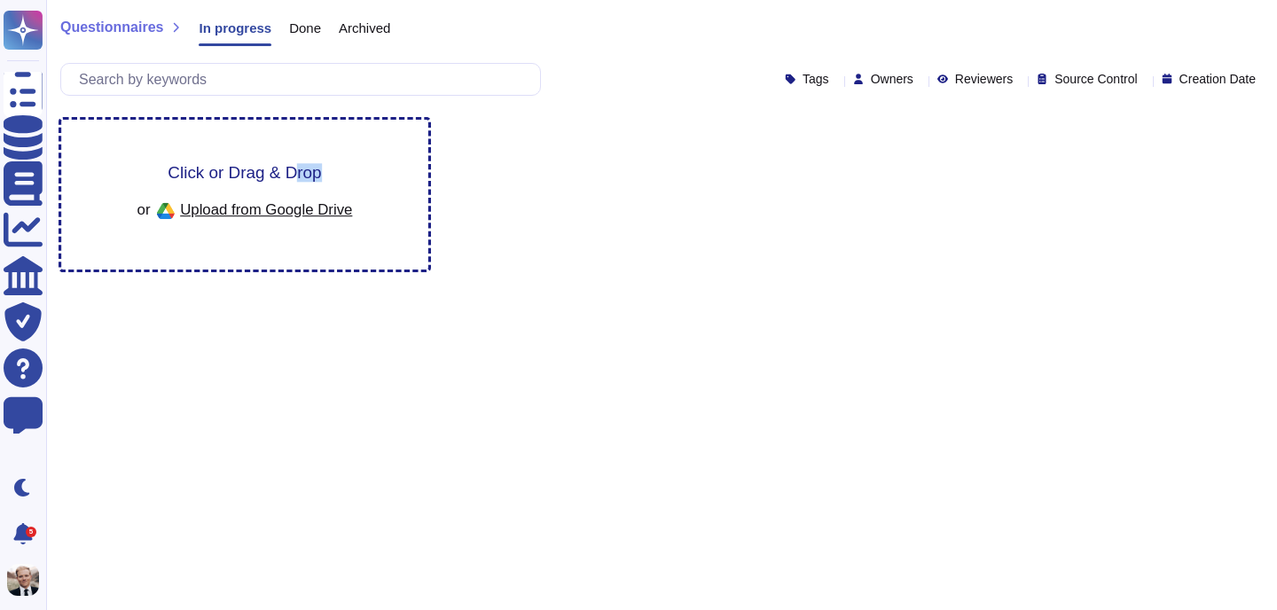
click at [294, 182] on div "Click or Drag & Drop or Upload from Google Drive" at bounding box center [246, 194] width 216 height 61
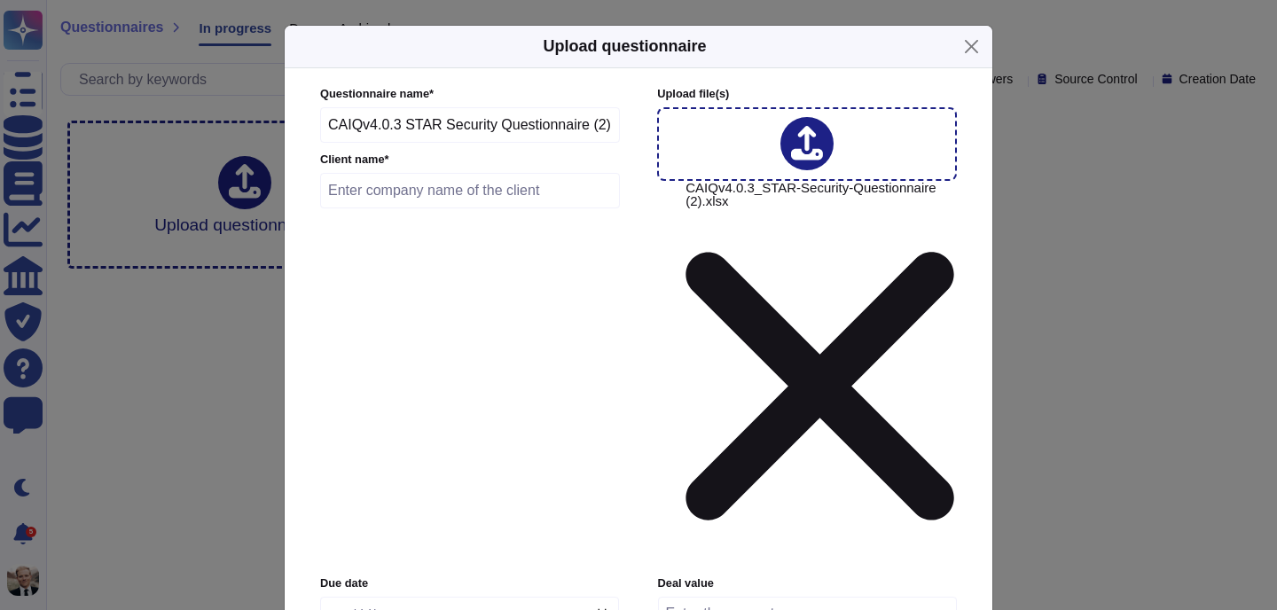
click at [468, 208] on input "text" at bounding box center [470, 190] width 300 height 35
type input "M"
type input "Mixpanel"
click at [472, 597] on input "date" at bounding box center [469, 615] width 299 height 37
click at [457, 597] on input "date" at bounding box center [469, 615] width 299 height 37
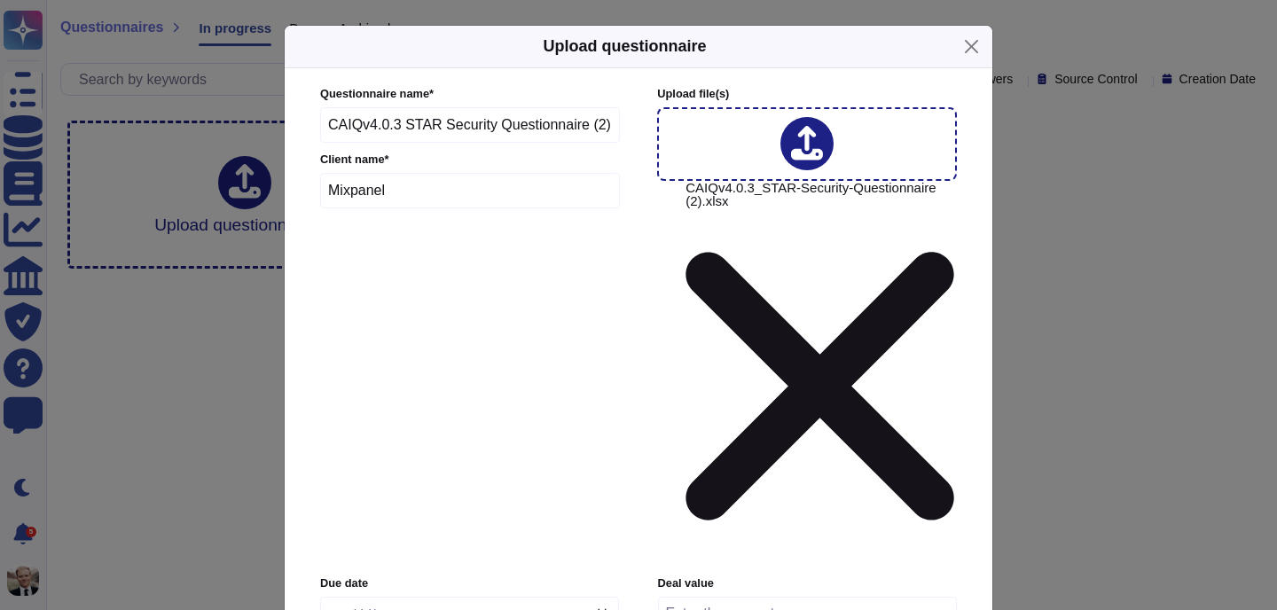
click at [609, 597] on input "date" at bounding box center [469, 615] width 299 height 37
type input "2025-09-29"
click at [750, 597] on input "number" at bounding box center [807, 614] width 299 height 34
type input "40000"
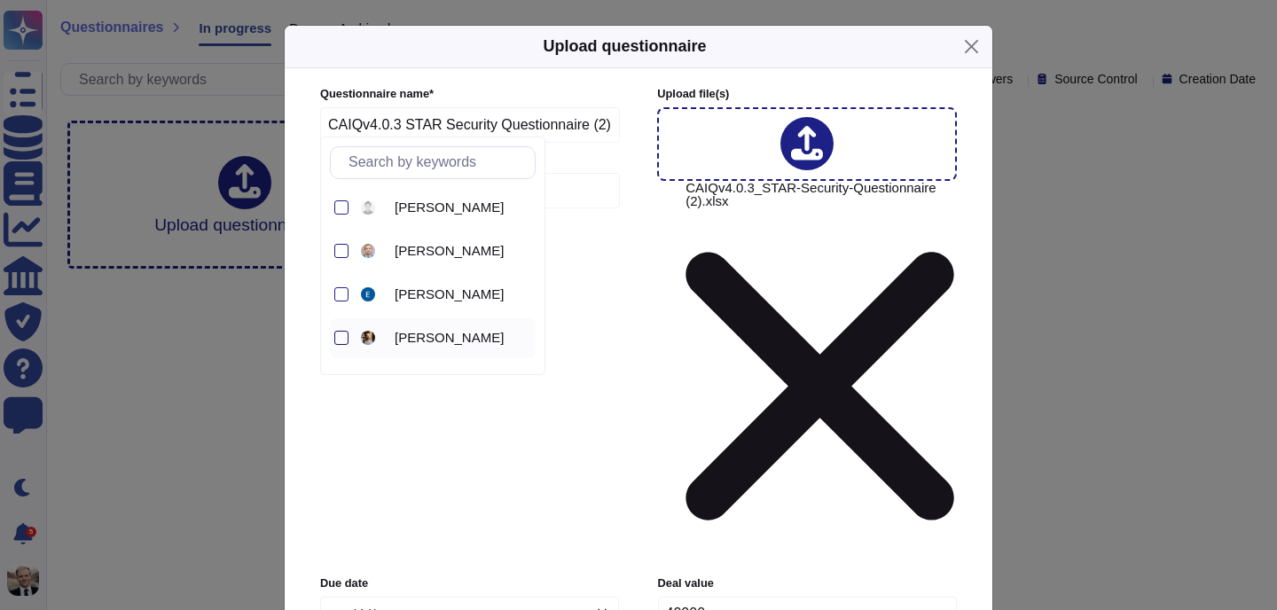
click at [341, 343] on div at bounding box center [341, 338] width 14 height 14
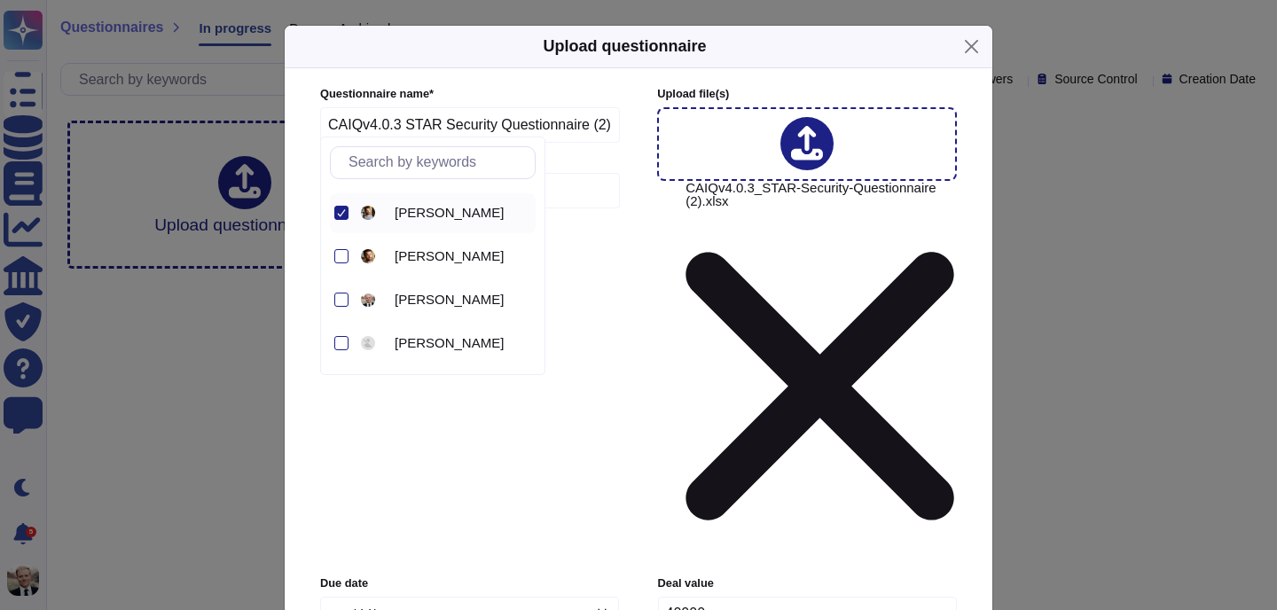
scroll to position [140, 0]
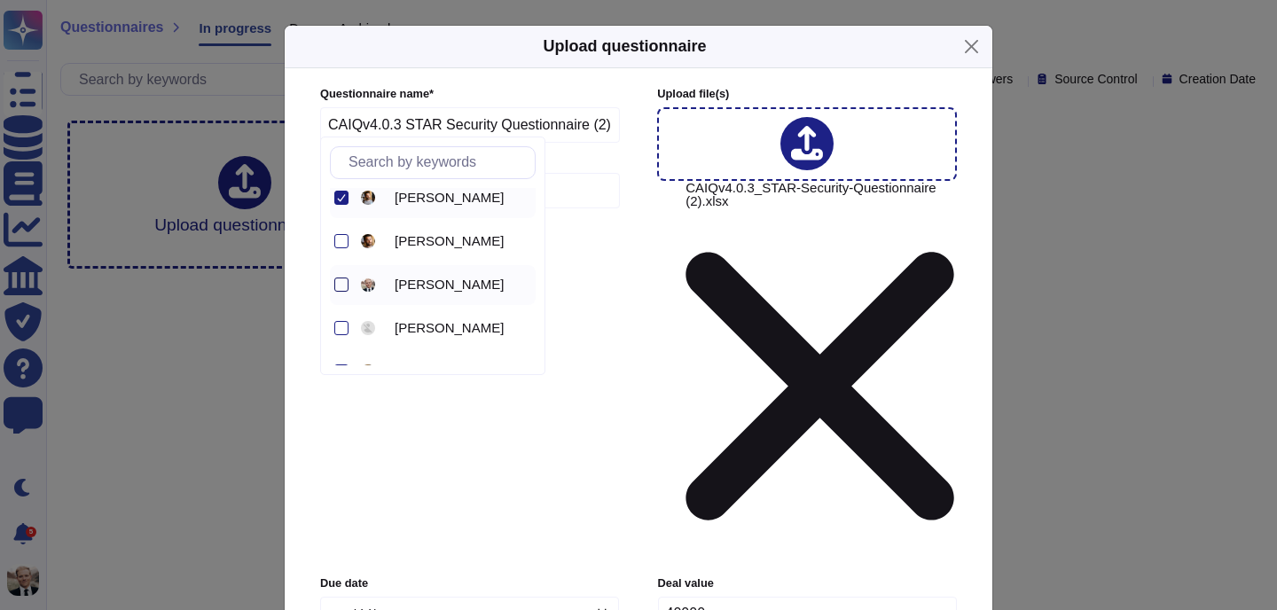
click at [347, 279] on div at bounding box center [341, 285] width 14 height 14
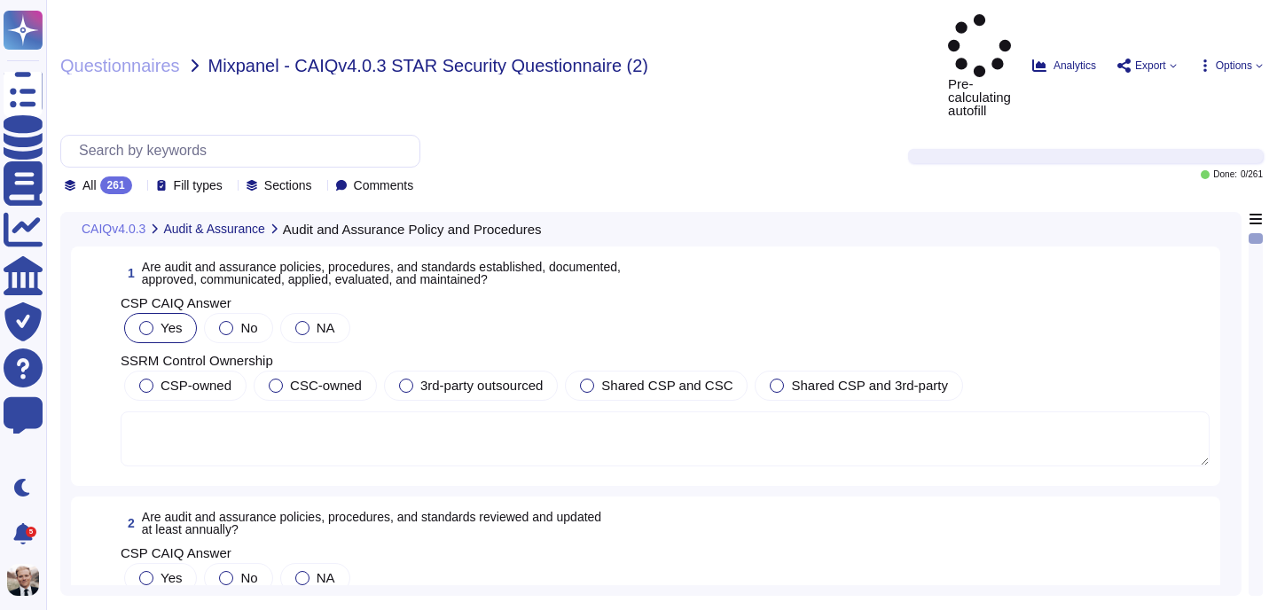
click at [146, 321] on div at bounding box center [146, 328] width 14 height 14
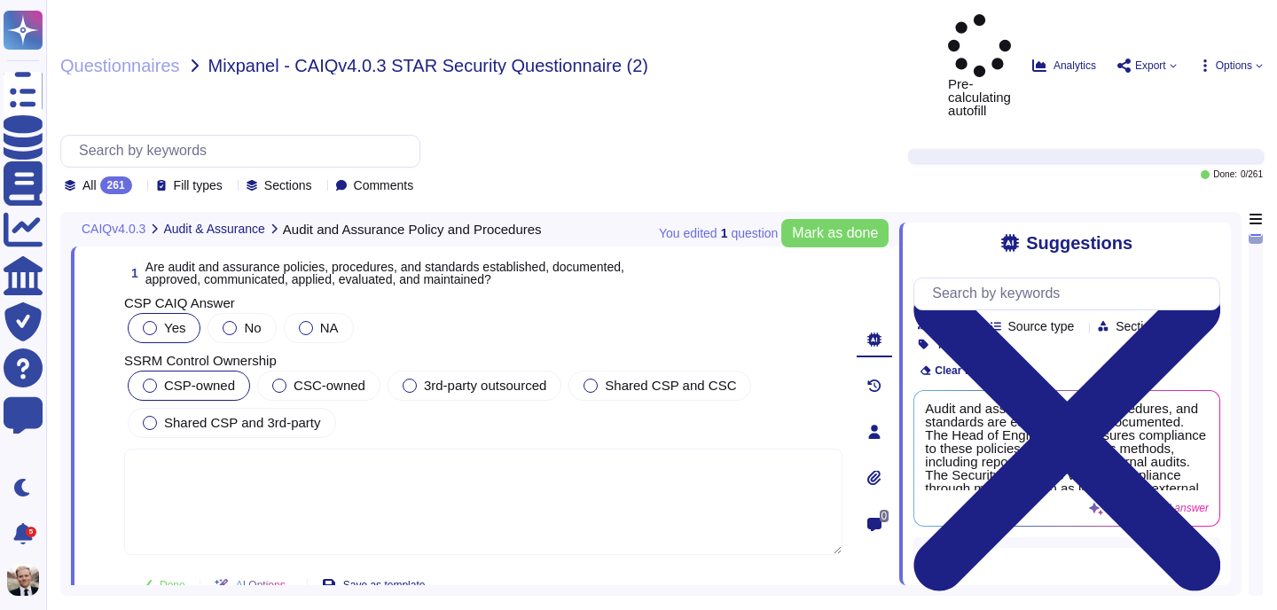
click at [150, 379] on div at bounding box center [150, 386] width 14 height 14
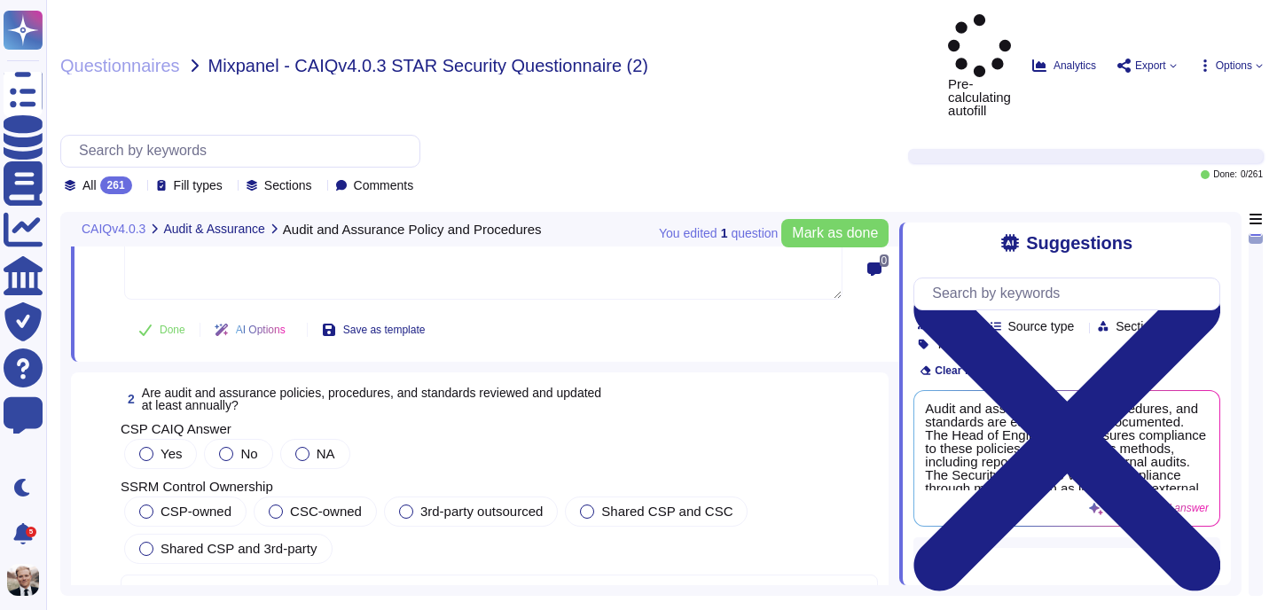
scroll to position [257, 0]
click at [819, 226] on span "Mark as done" at bounding box center [835, 233] width 86 height 14
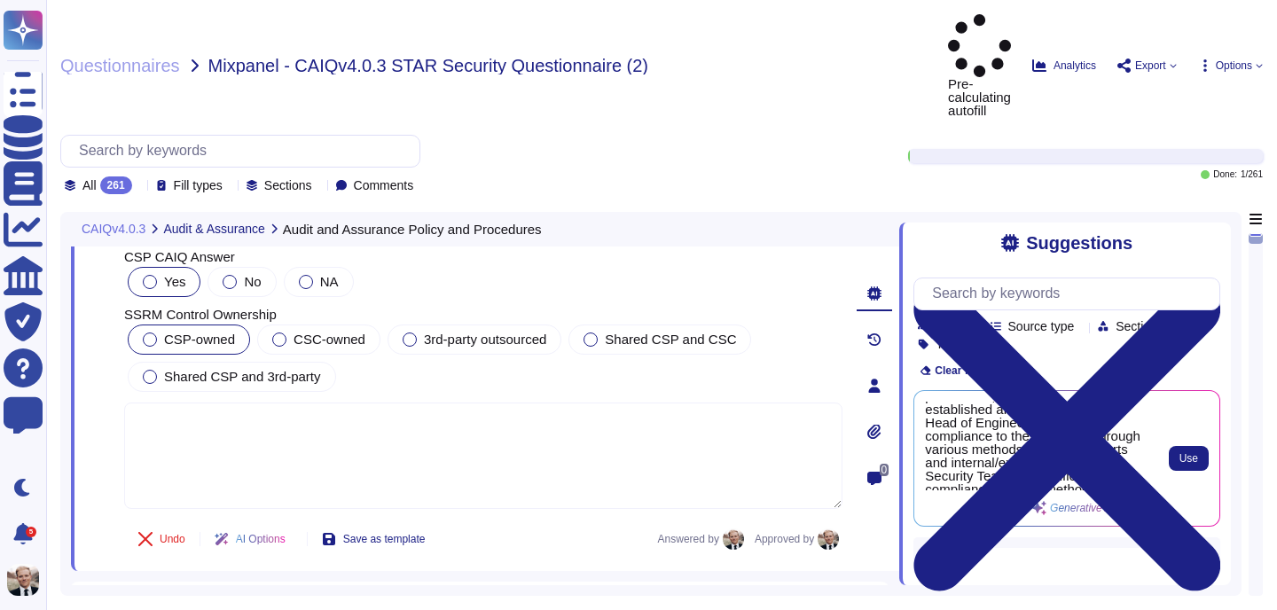
scroll to position [28, 0]
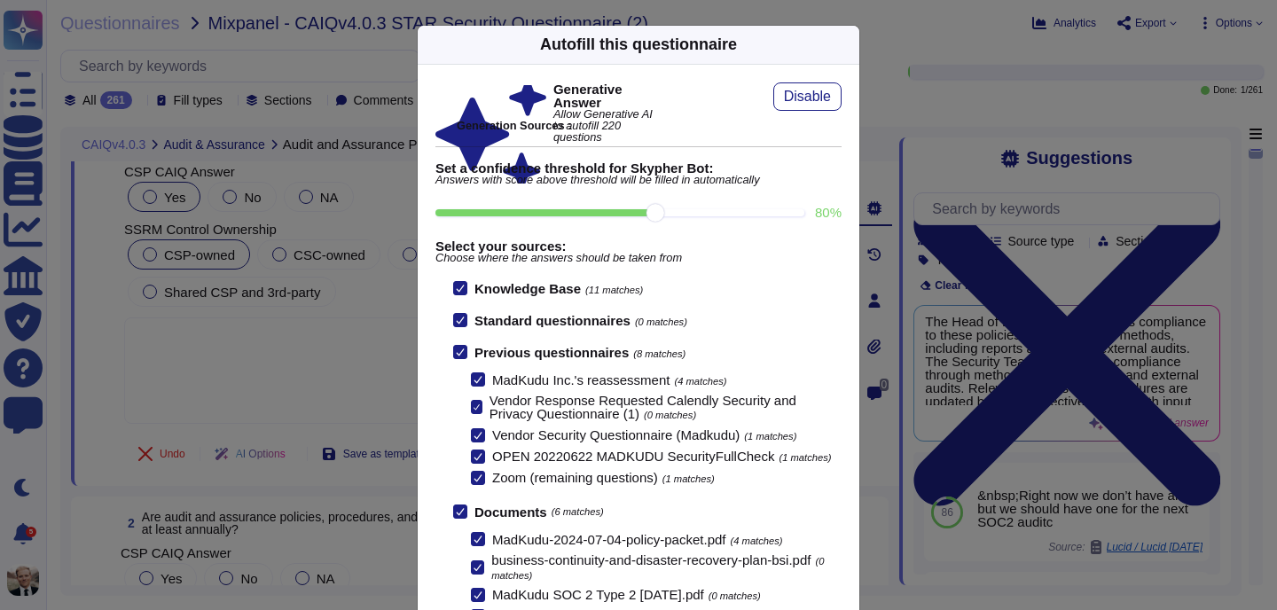
click at [849, 44] on icon at bounding box center [849, 44] width 0 height 0
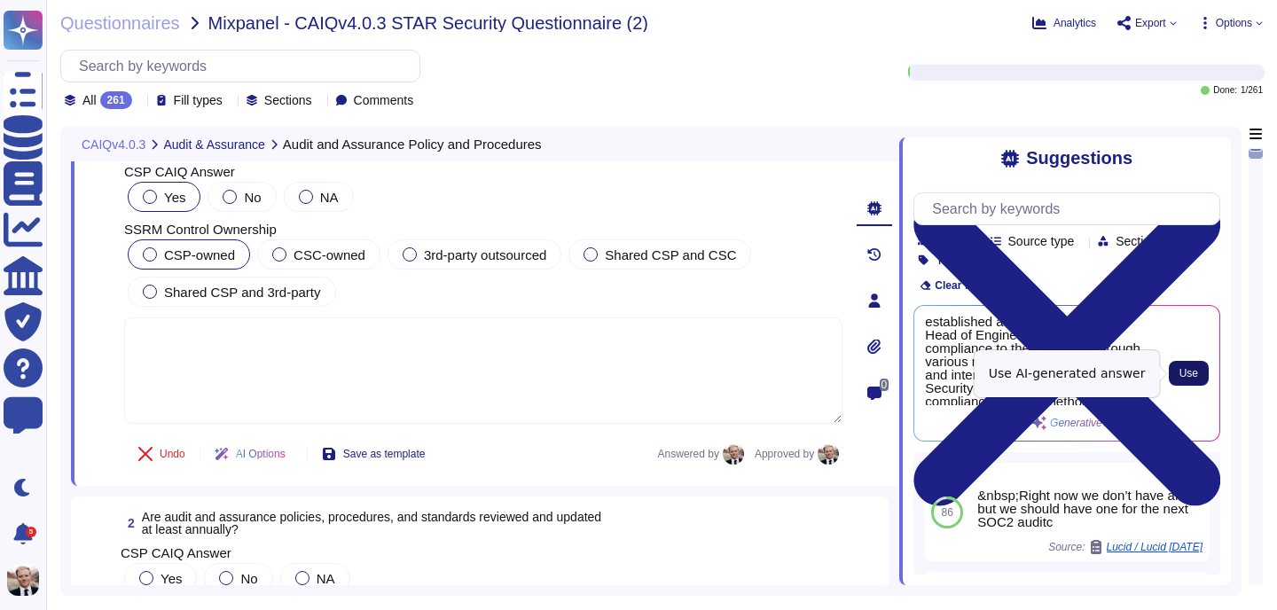
click at [1189, 374] on span "Use" at bounding box center [1189, 373] width 19 height 11
type textarea "Audit and assurance policies, procedures, and standards are established and doc…"
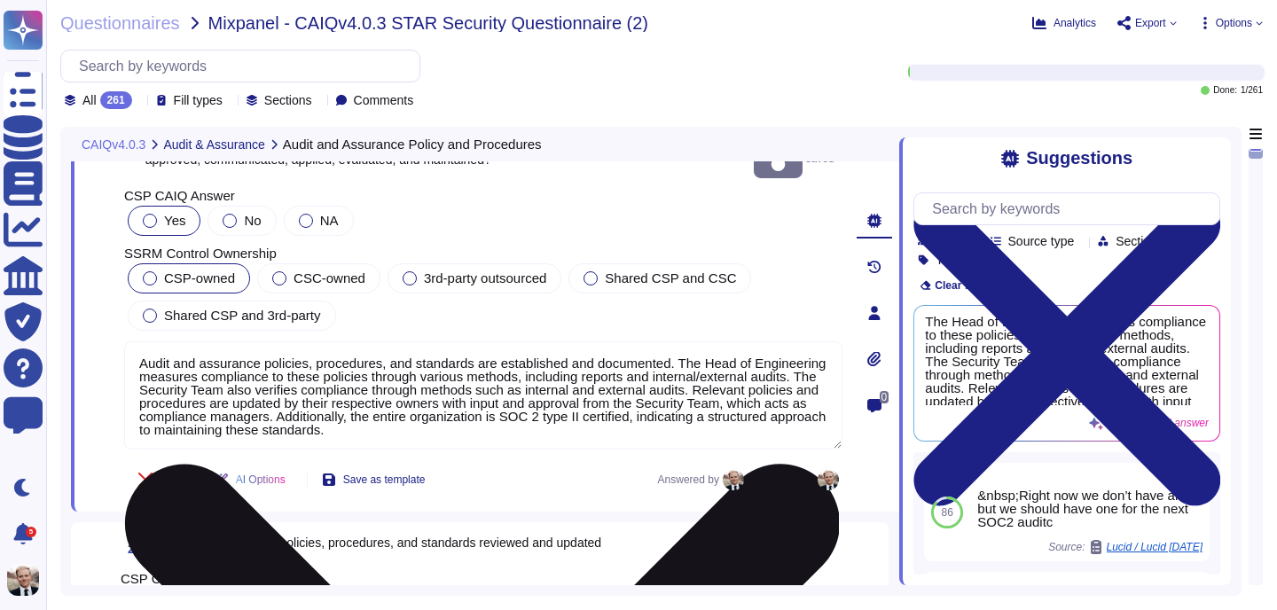
click at [564, 414] on textarea "Audit and assurance policies, procedures, and standards are established and doc…" at bounding box center [483, 396] width 719 height 108
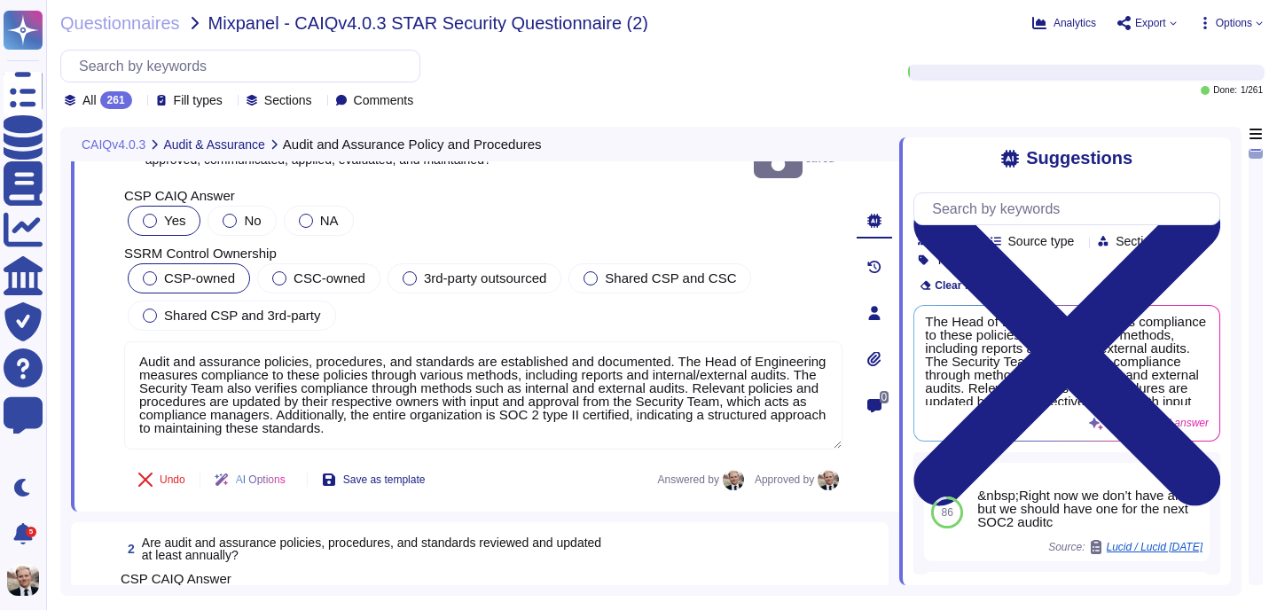
click at [475, 536] on span "Are audit and assurance policies, procedures, and standards reviewed and update…" at bounding box center [372, 549] width 460 height 27
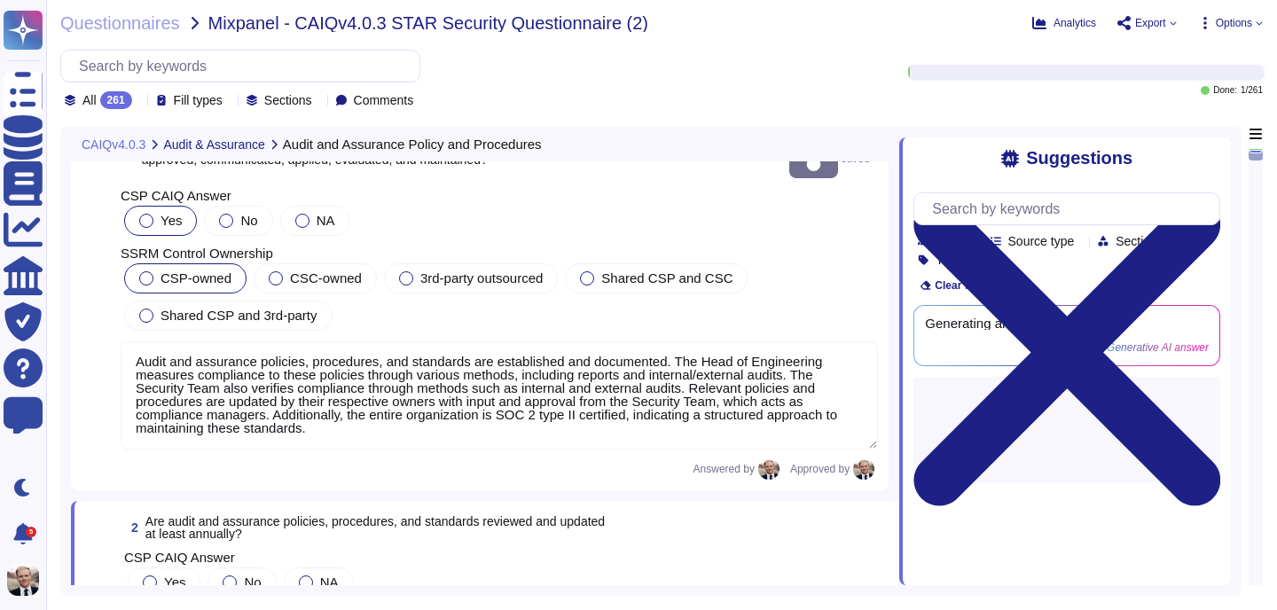
scroll to position [391, 0]
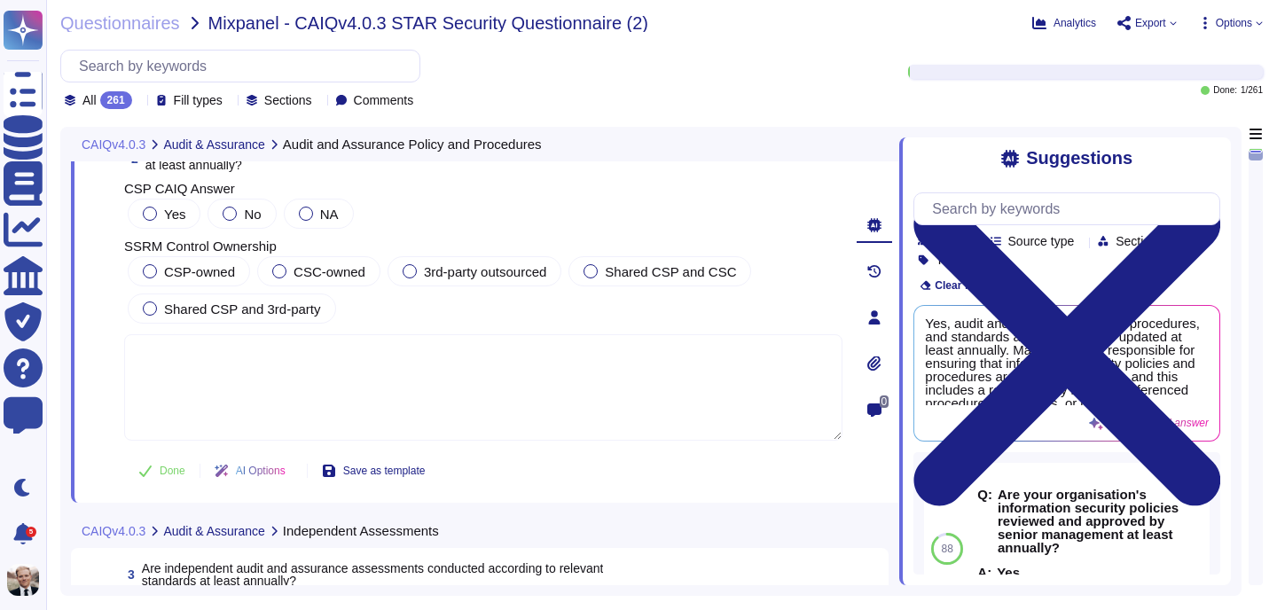
click at [506, 381] on textarea at bounding box center [483, 387] width 719 height 106
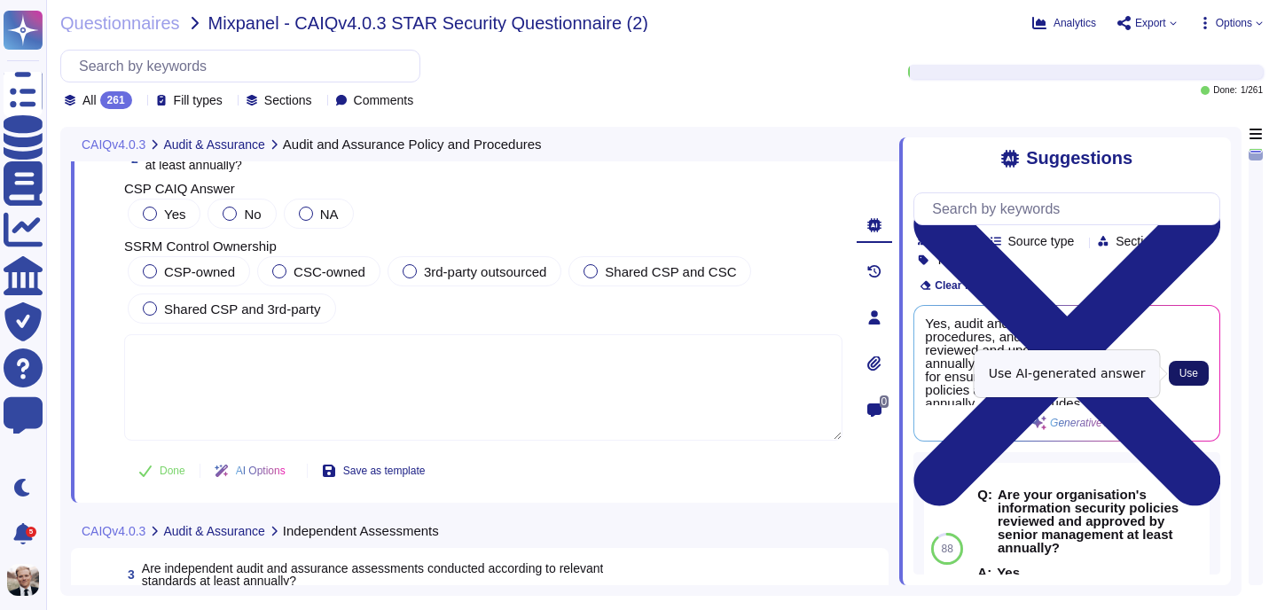
click at [1181, 370] on span "Use" at bounding box center [1189, 373] width 19 height 11
type textarea "Yes, audit and assurance policies, procedures, and standards are reviewed and u…"
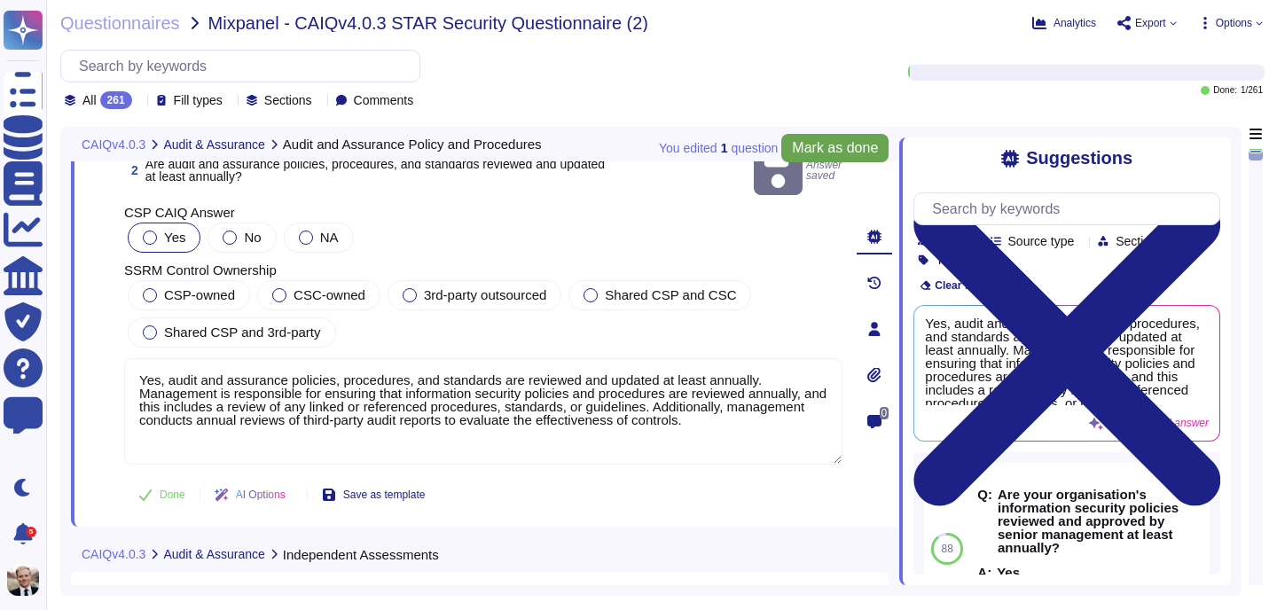
click at [837, 150] on span "Mark as done" at bounding box center [835, 148] width 86 height 14
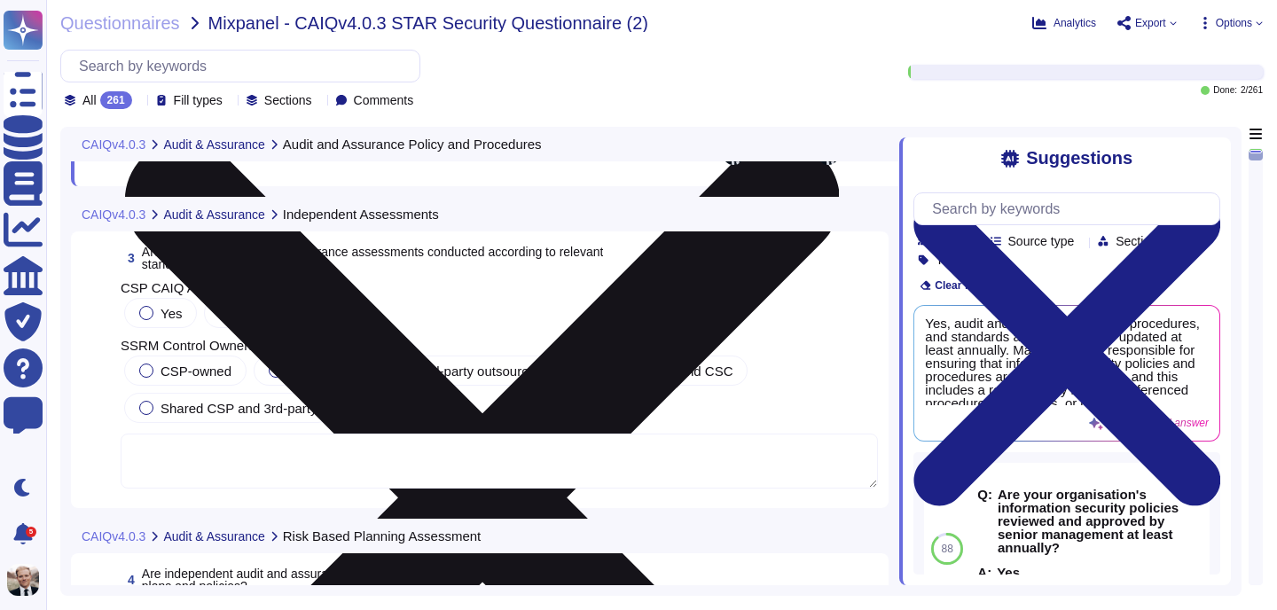
scroll to position [714, 0]
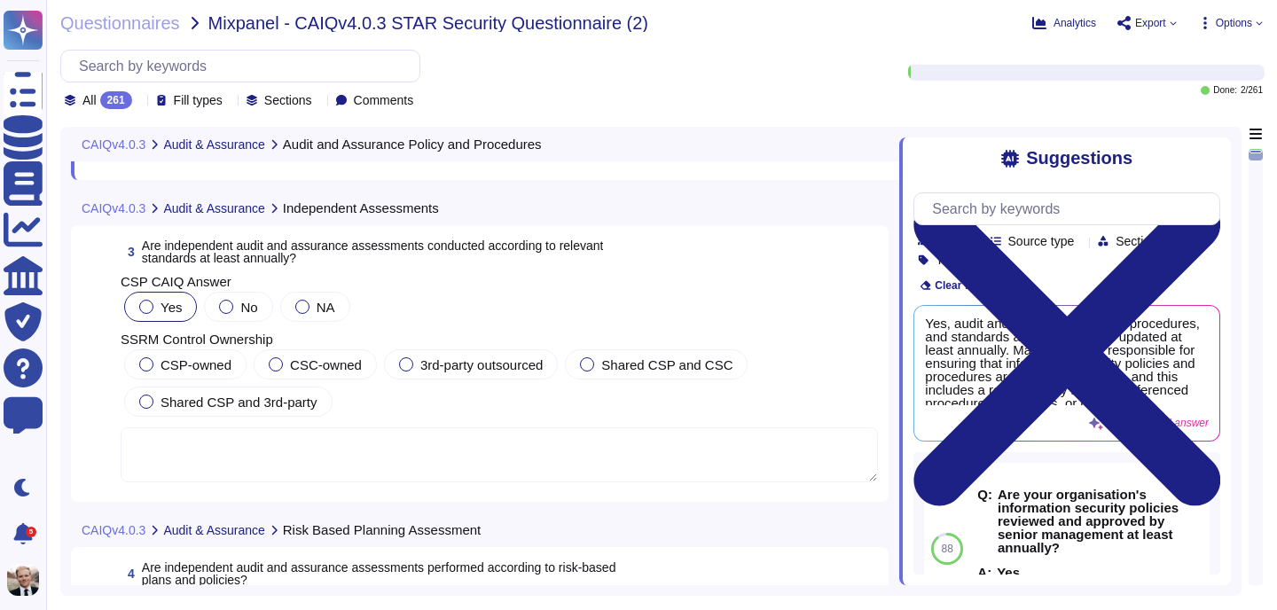
click at [149, 308] on div at bounding box center [146, 307] width 14 height 14
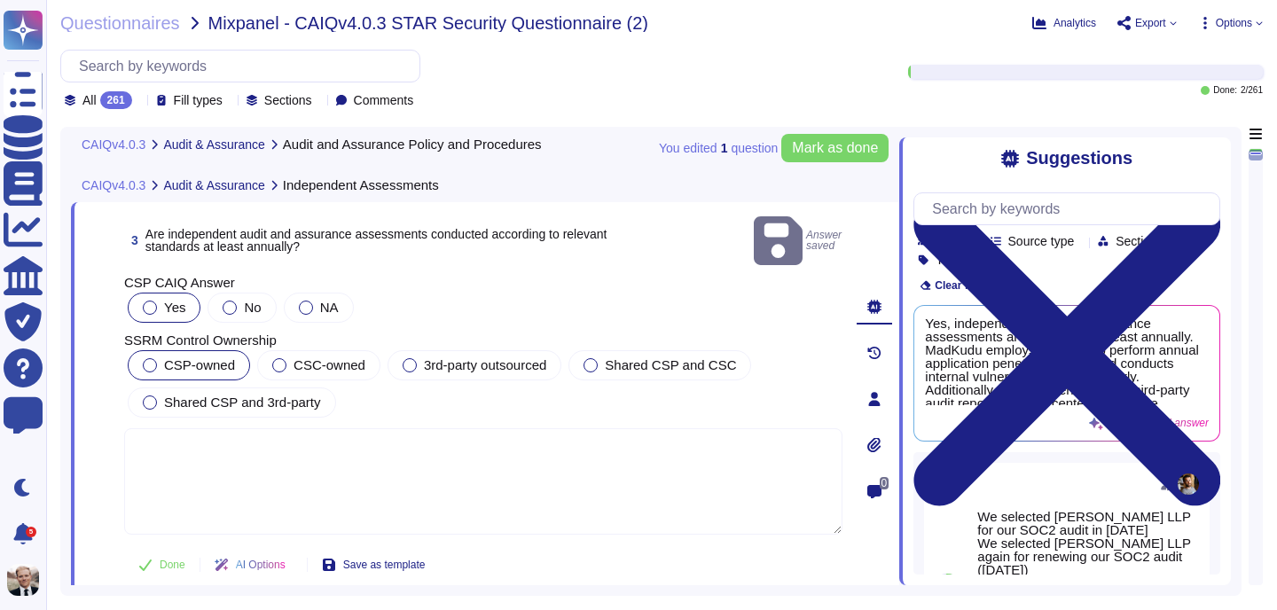
click at [148, 358] on div at bounding box center [150, 365] width 14 height 14
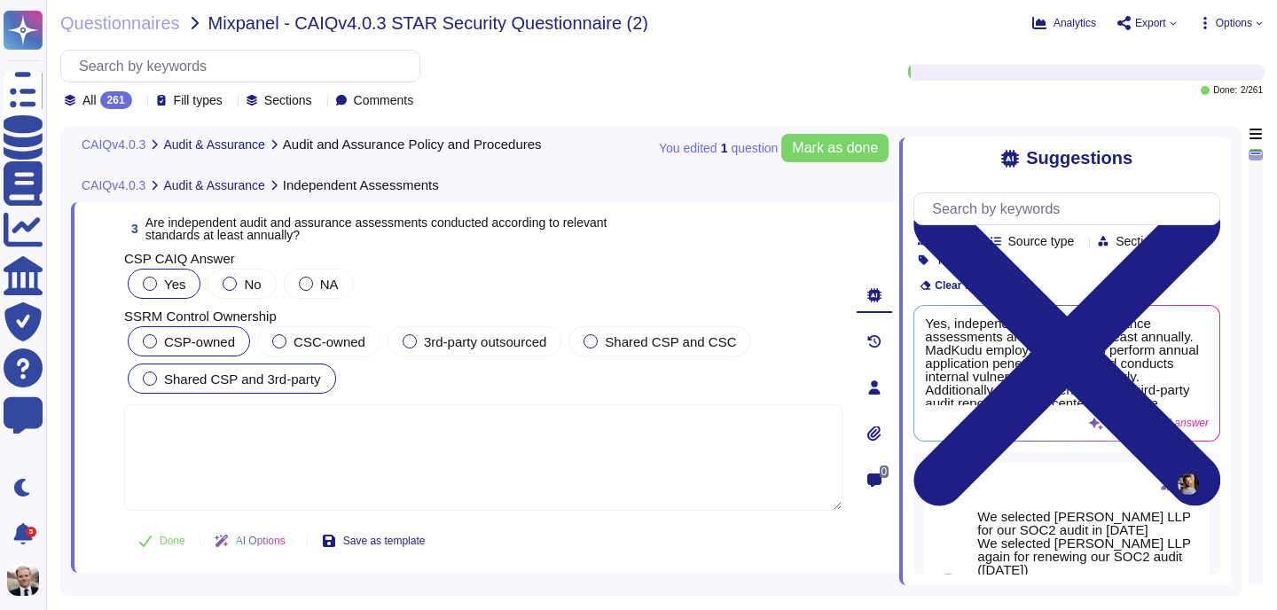
click at [150, 377] on div at bounding box center [150, 379] width 14 height 14
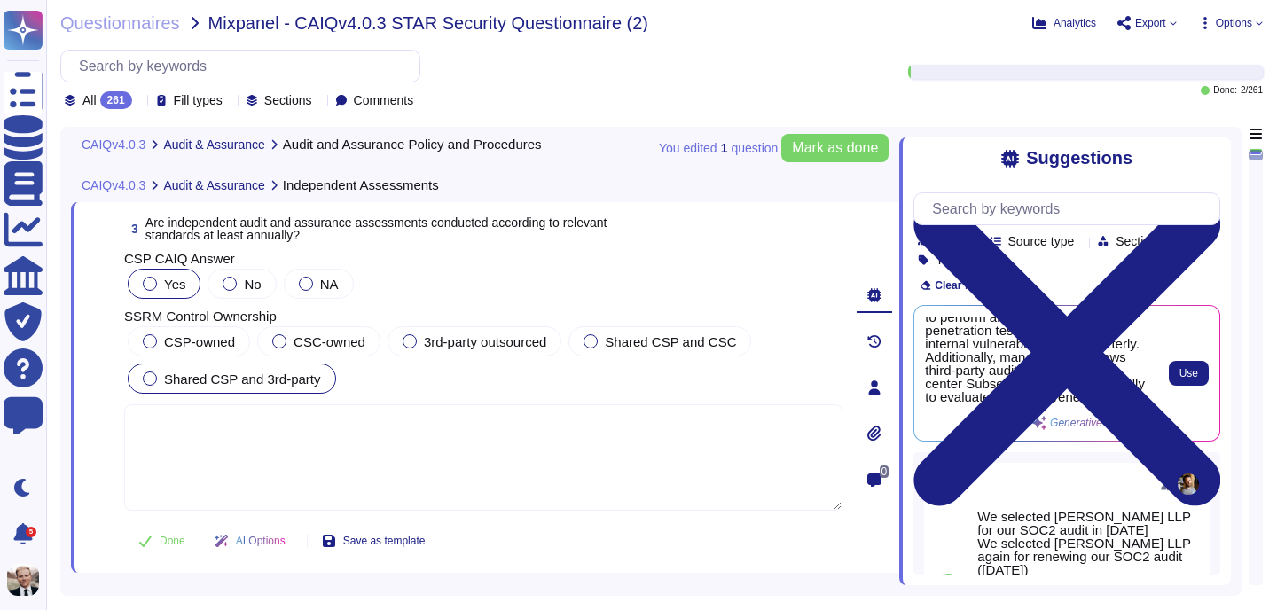
scroll to position [51, 0]
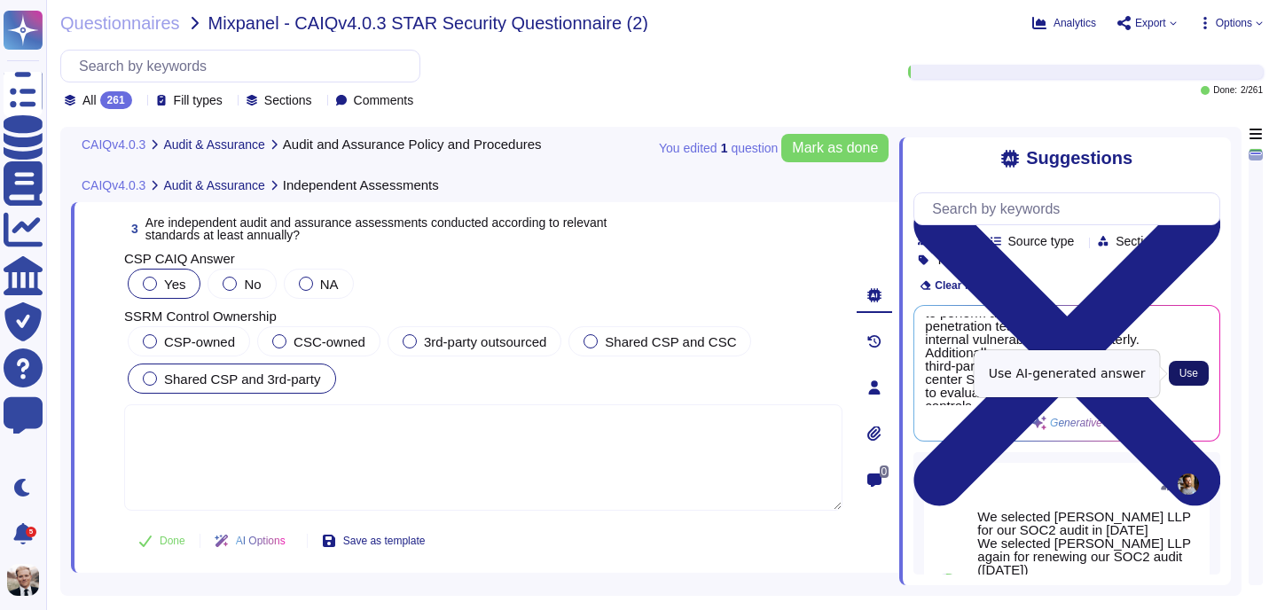
click at [1198, 371] on button "Use" at bounding box center [1189, 373] width 40 height 25
type textarea "Yes, independent audit and assurance assessments are conducted at least annuall…"
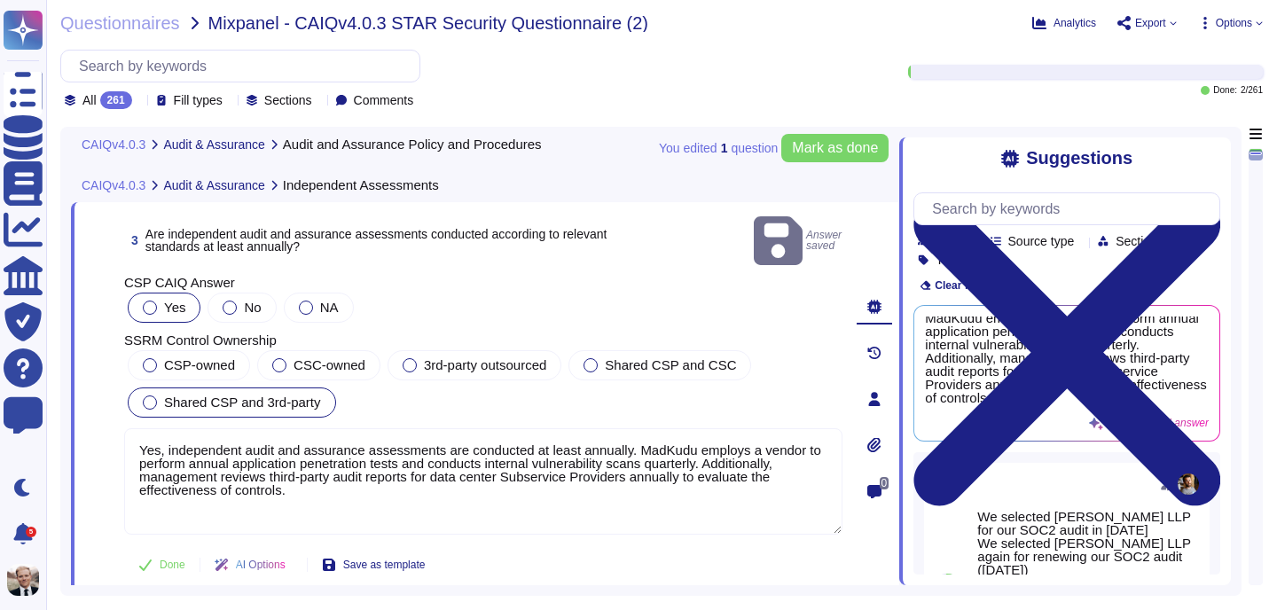
scroll to position [32, 0]
click at [833, 153] on span "Mark as done" at bounding box center [835, 148] width 86 height 14
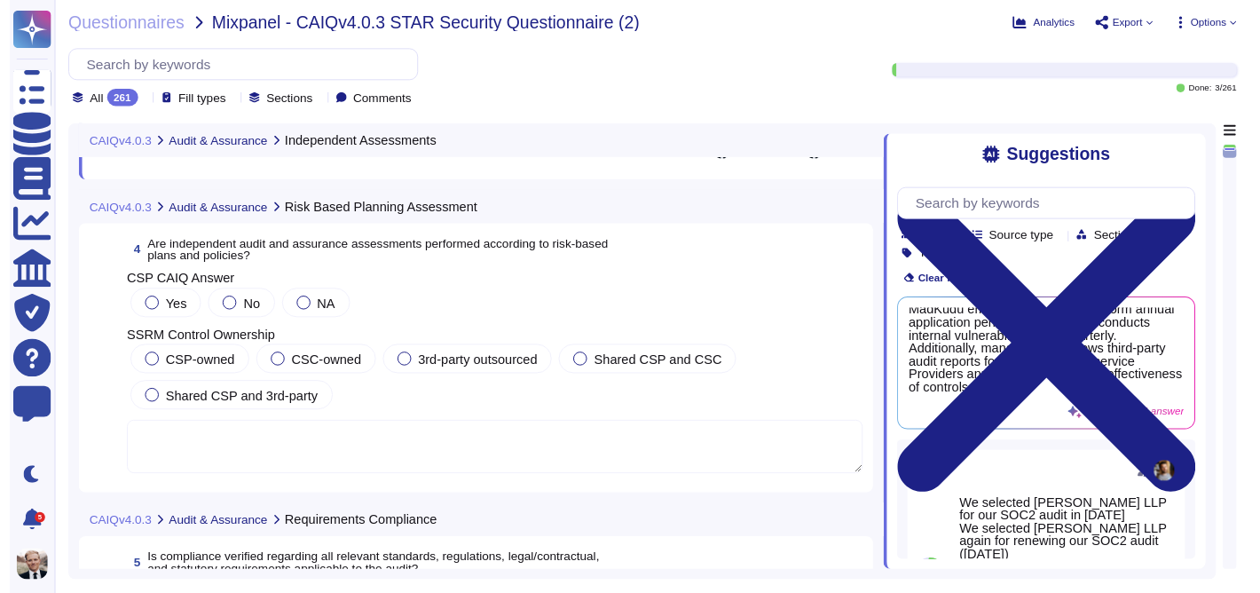
scroll to position [1083, 0]
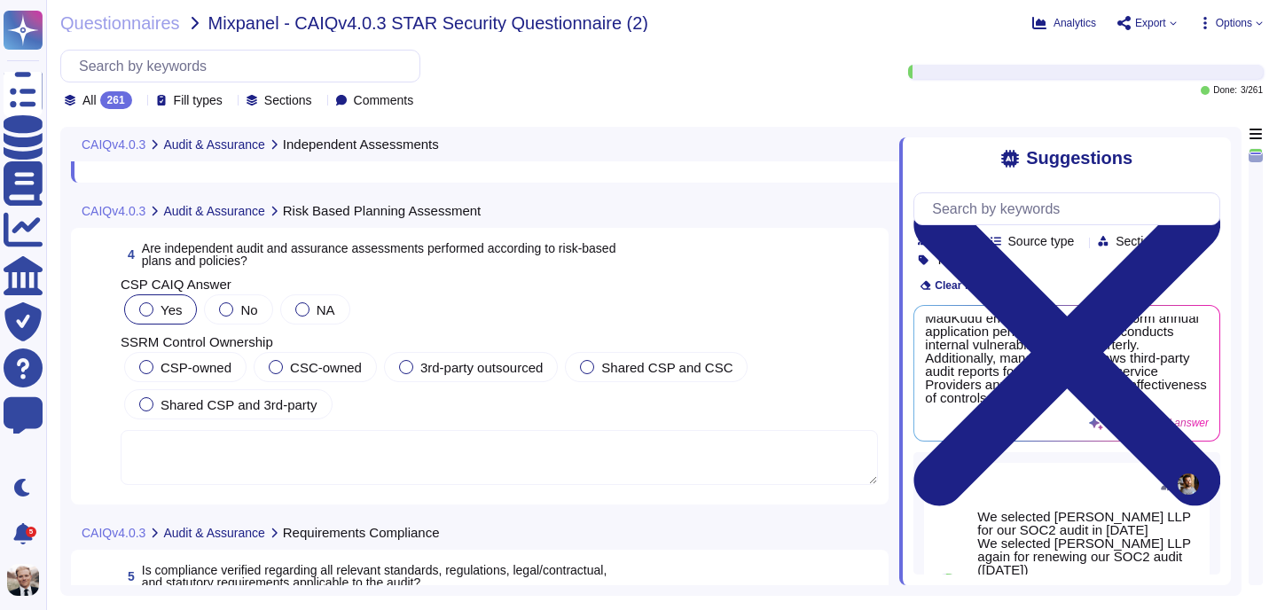
click at [145, 310] on div at bounding box center [146, 310] width 14 height 14
